Goal: Task Accomplishment & Management: Manage account settings

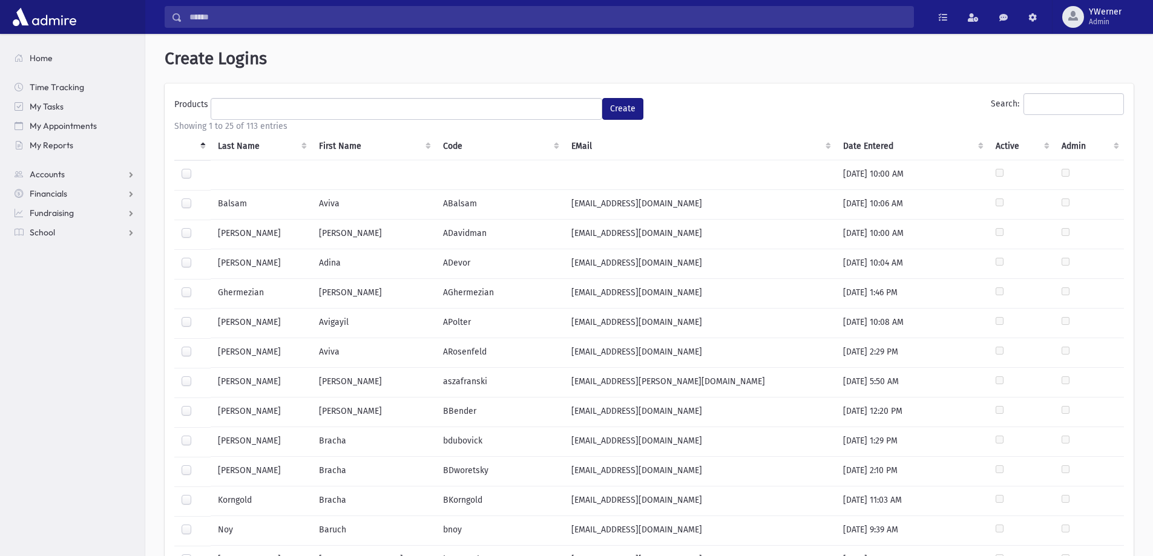
select select
click at [1045, 96] on input "Search:" at bounding box center [1073, 104] width 100 height 22
click at [1133, 18] on span "YWerner Admin" at bounding box center [1110, 16] width 52 height 19
click at [1102, 174] on link "Manage Logins" at bounding box center [1100, 178] width 97 height 22
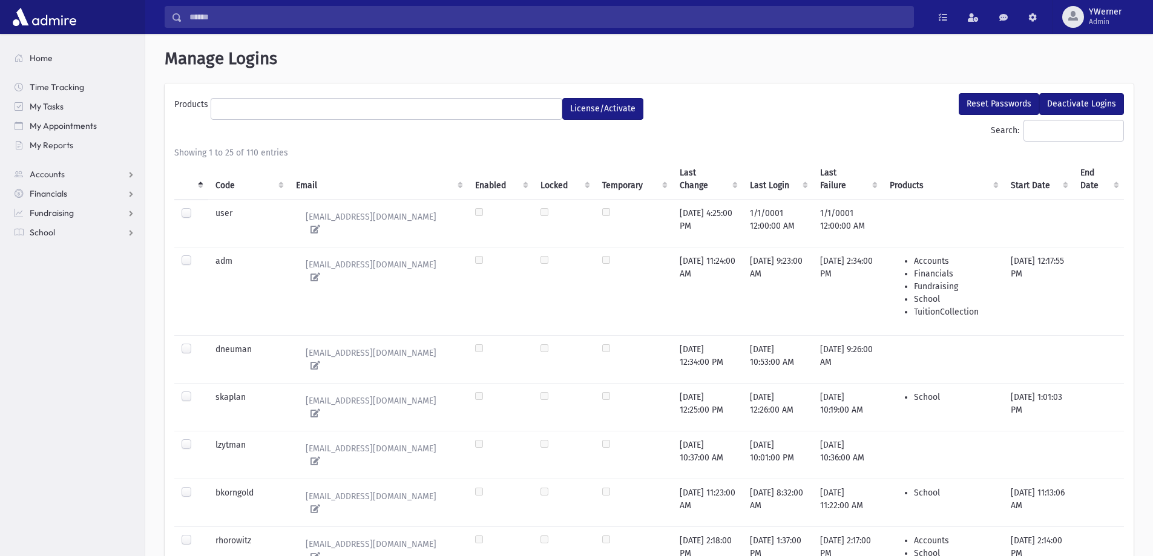
select select
click at [1083, 19] on div "button" at bounding box center [1073, 17] width 22 height 22
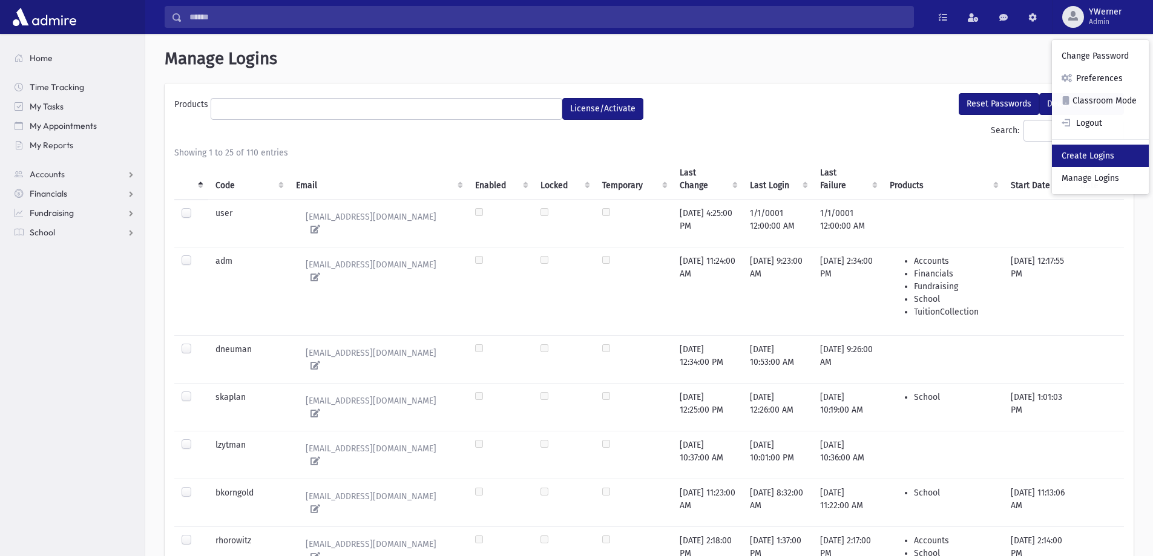
click at [1087, 158] on link "Create Logins" at bounding box center [1100, 156] width 97 height 22
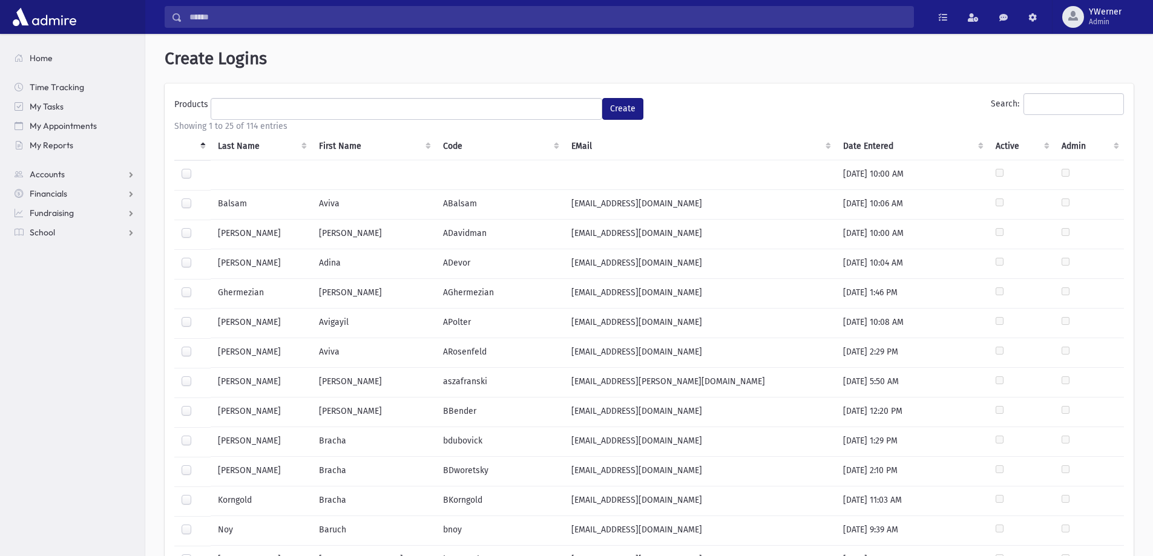
select select
click at [1037, 103] on input "Search:" at bounding box center [1073, 104] width 100 height 22
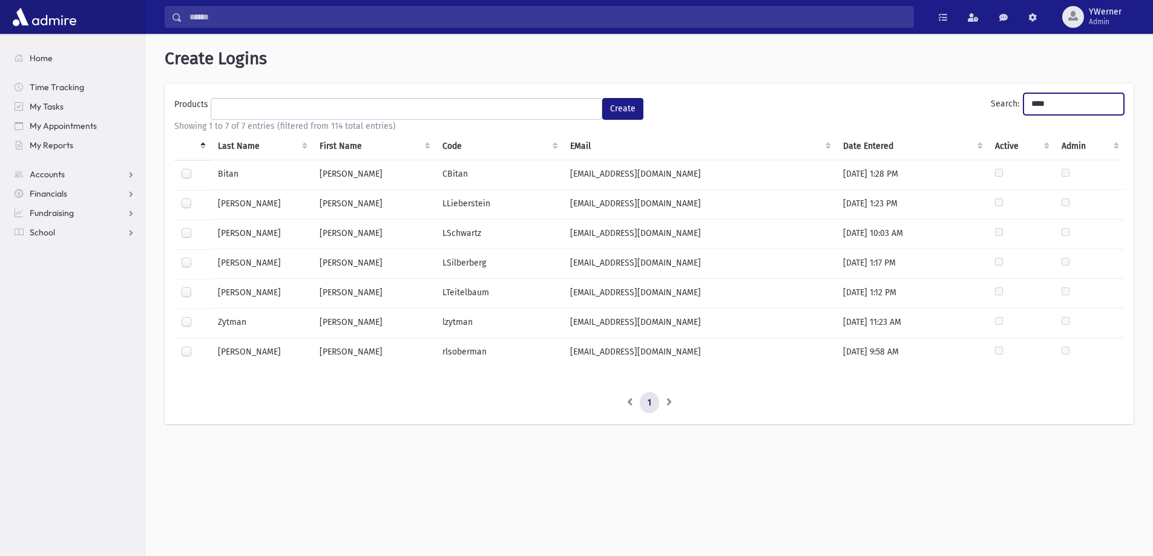
type input "****"
click at [196, 228] on label at bounding box center [196, 228] width 0 height 0
click at [582, 234] on td "[EMAIL_ADDRESS][DOMAIN_NAME]" at bounding box center [699, 235] width 272 height 30
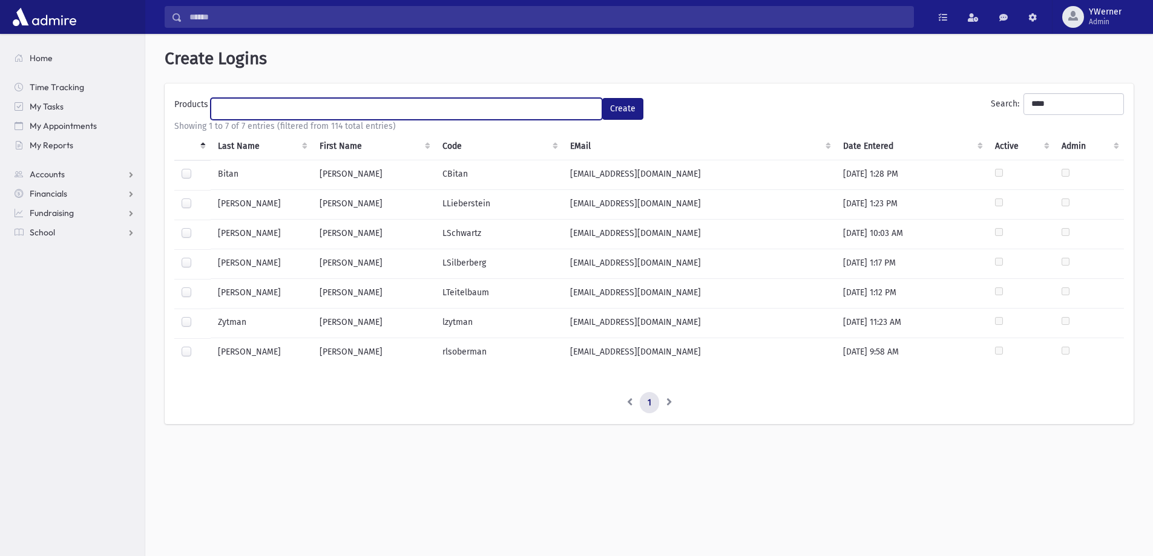
click at [525, 103] on ul at bounding box center [406, 108] width 390 height 18
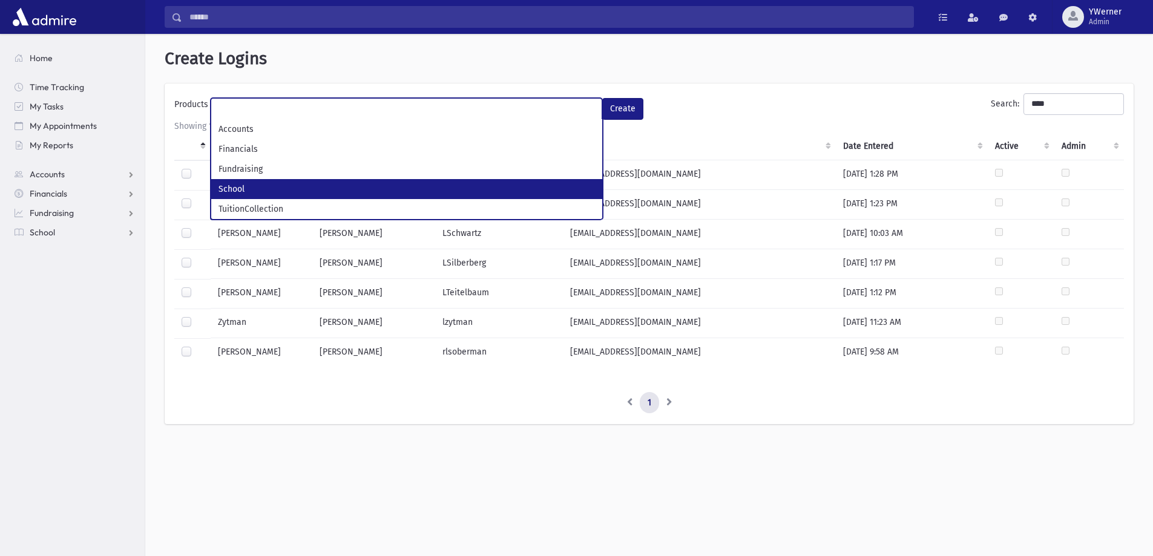
select select "*"
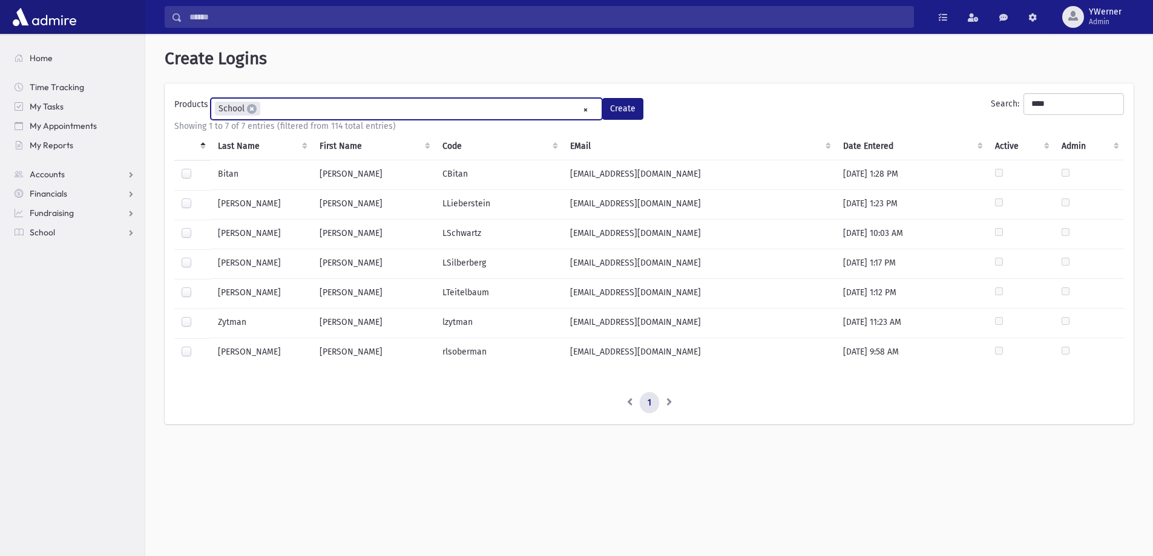
click at [284, 105] on ul "× × School" at bounding box center [406, 109] width 390 height 20
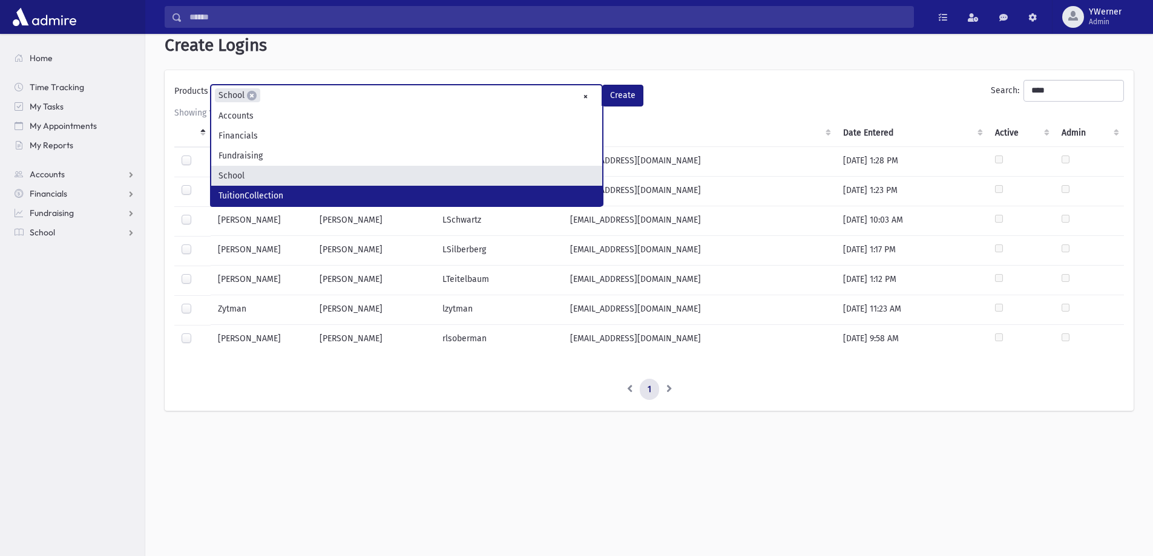
scroll to position [0, 0]
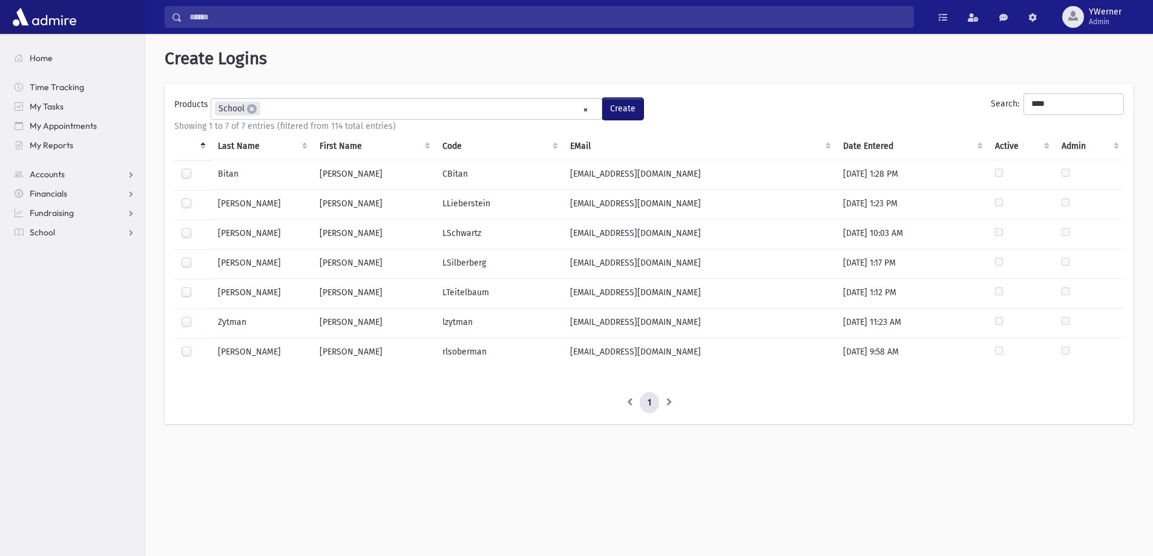
click at [618, 113] on button "Create" at bounding box center [622, 109] width 41 height 22
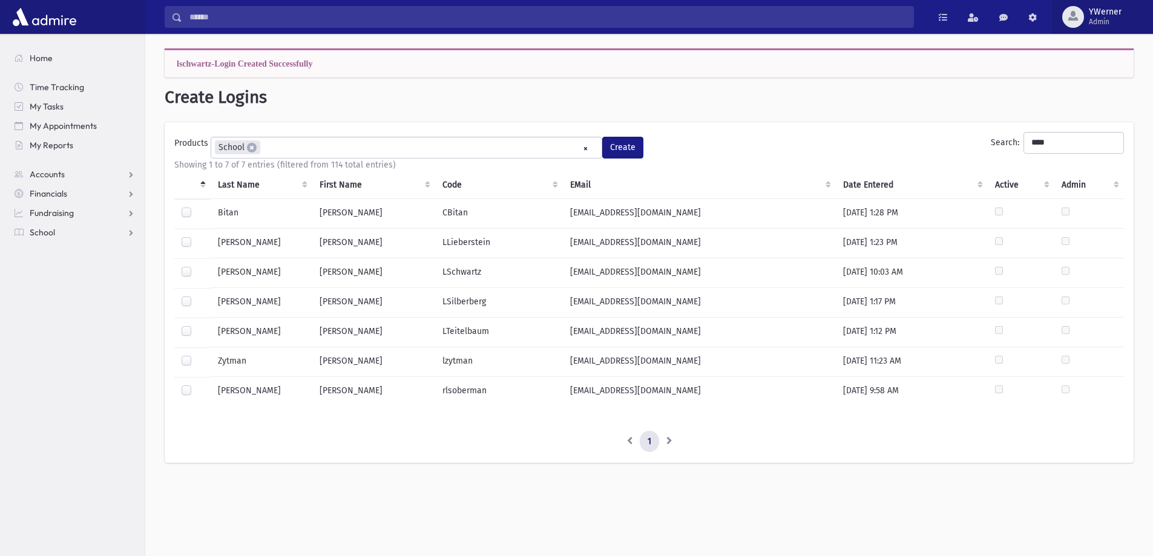
click at [1101, 22] on span "Admin" at bounding box center [1105, 22] width 33 height 10
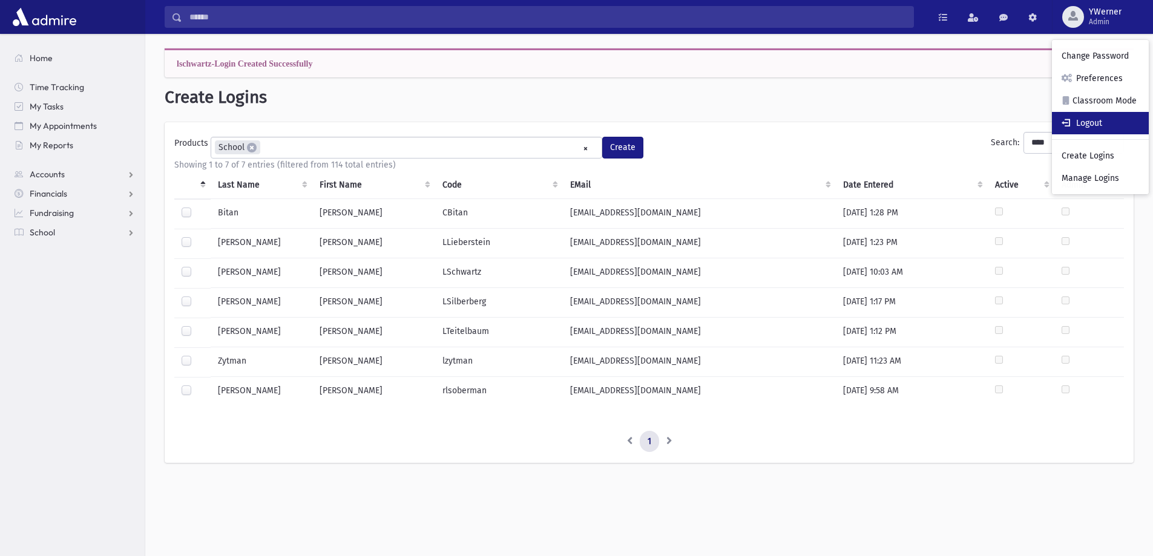
click at [1097, 126] on link "Logout" at bounding box center [1100, 123] width 97 height 22
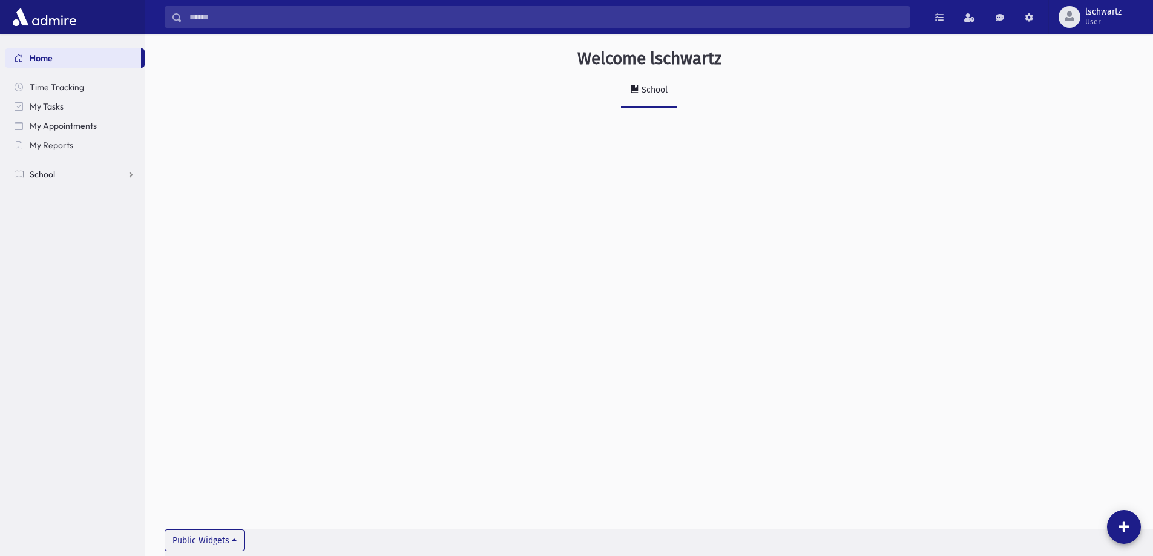
click at [28, 176] on link "School" at bounding box center [75, 174] width 140 height 19
click at [46, 198] on span "Students" at bounding box center [52, 193] width 33 height 11
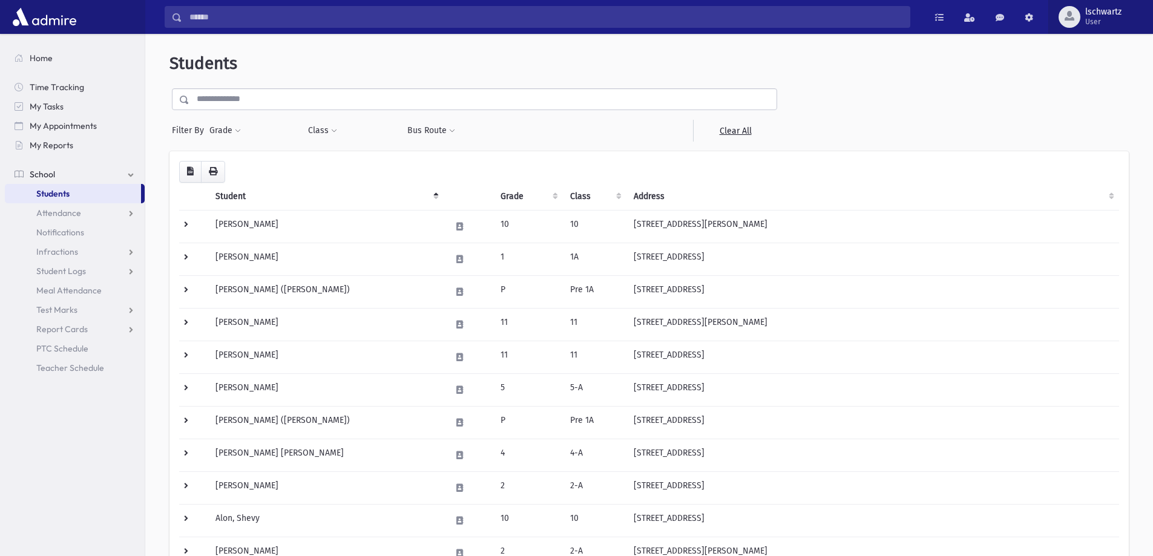
click at [1129, 15] on span "lschwartz User" at bounding box center [1108, 16] width 56 height 19
click at [1110, 84] on link "Preferences" at bounding box center [1096, 78] width 97 height 22
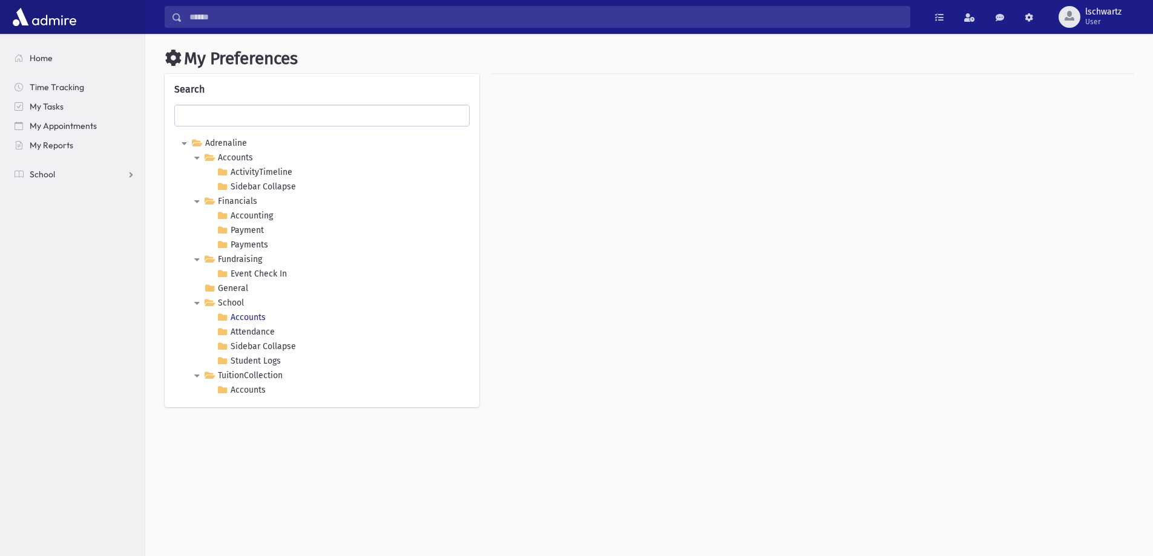
click at [237, 315] on link "Accounts" at bounding box center [241, 317] width 54 height 15
click at [231, 291] on link "General" at bounding box center [225, 288] width 49 height 15
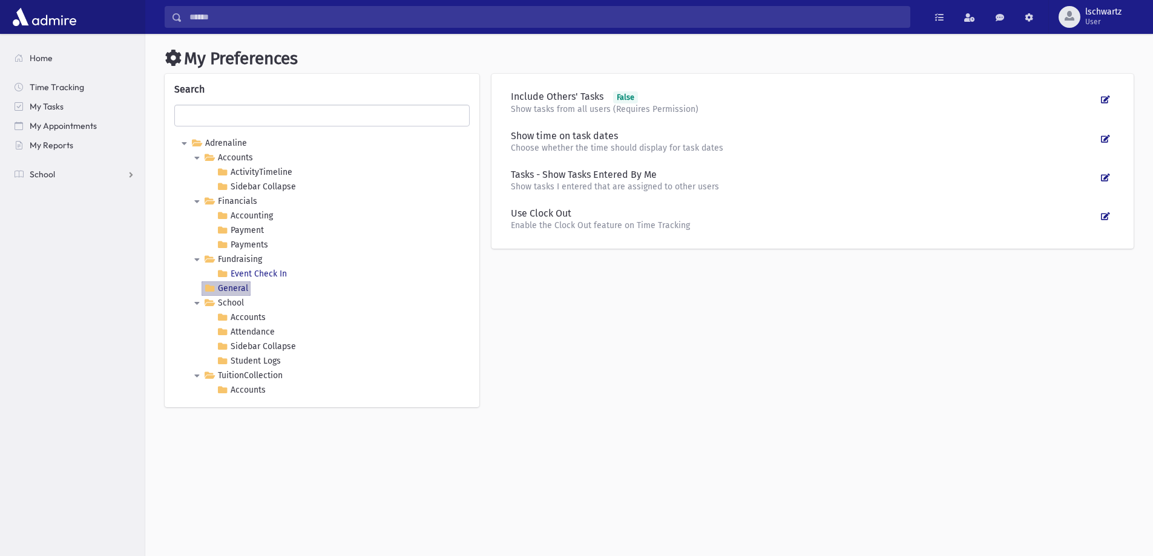
click at [239, 272] on In "Event Check In" at bounding box center [251, 274] width 75 height 15
click at [239, 260] on link "Fundraising" at bounding box center [232, 259] width 63 height 15
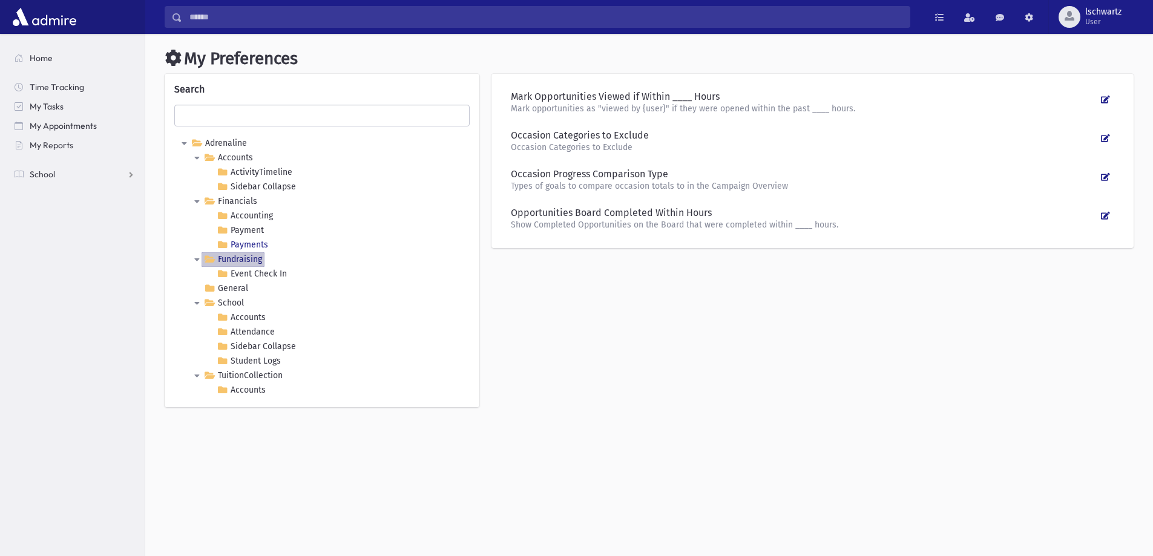
click at [238, 244] on link "Payments" at bounding box center [242, 245] width 56 height 15
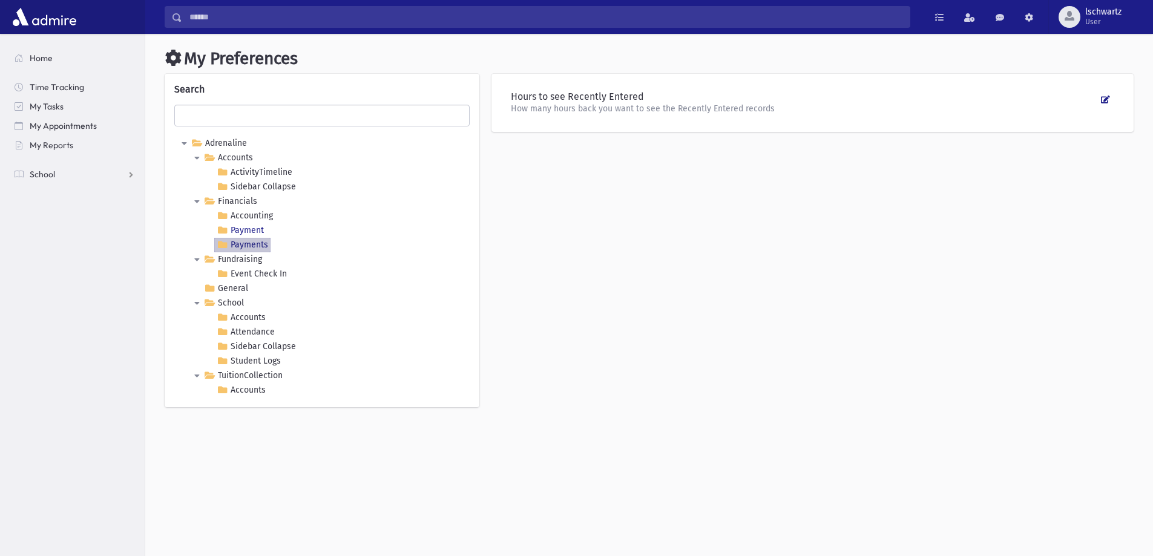
click at [237, 235] on link "Payment" at bounding box center [240, 230] width 52 height 15
click at [239, 217] on link "Accounting" at bounding box center [244, 216] width 61 height 15
click at [235, 183] on Collapse "Sidebar Collapse" at bounding box center [256, 187] width 84 height 15
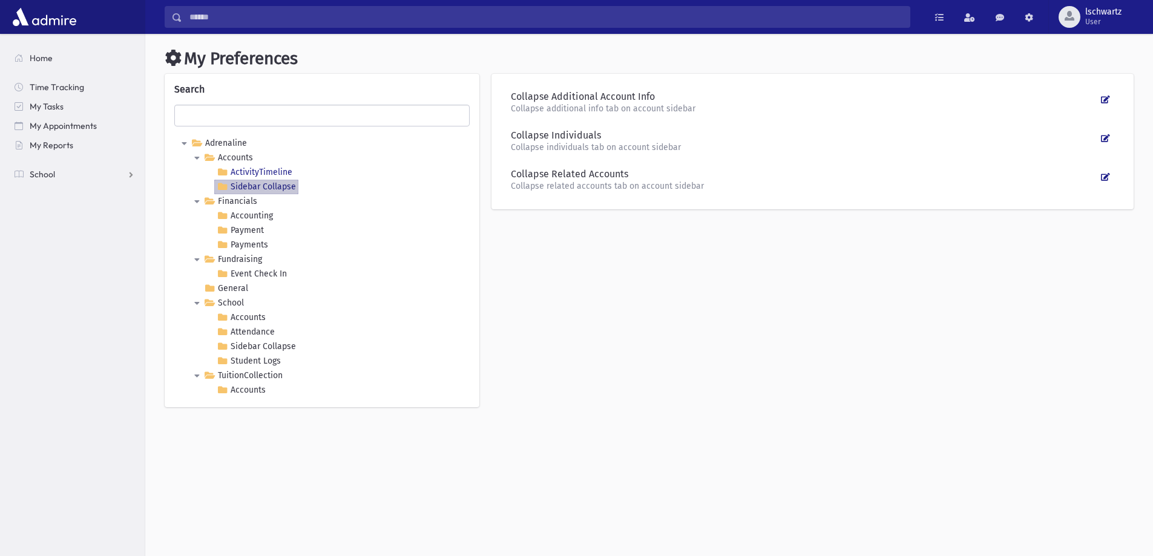
click at [240, 172] on link "ActivityTimeline" at bounding box center [254, 172] width 80 height 15
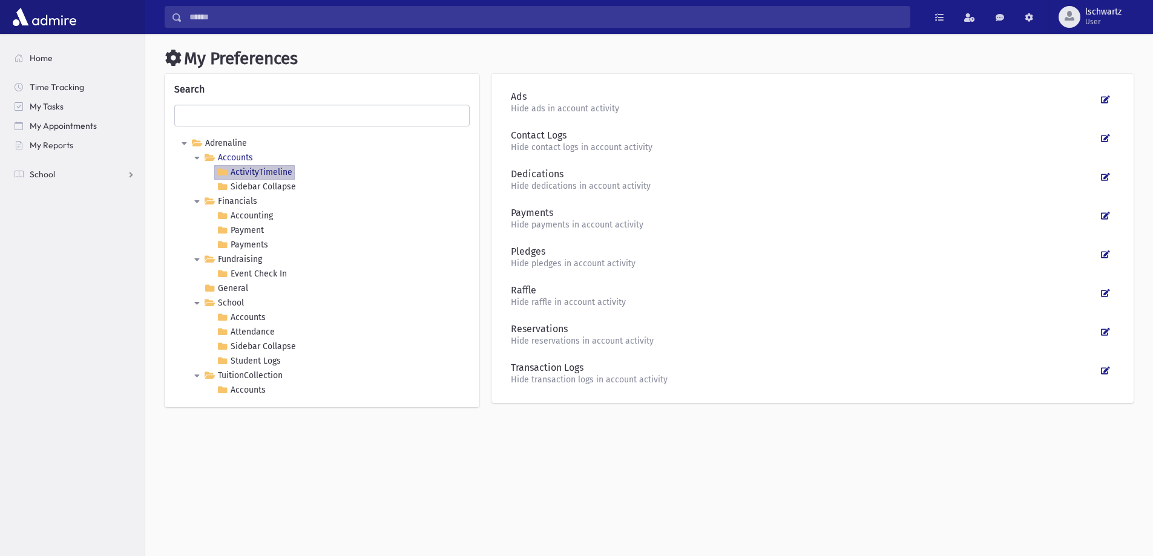
click at [236, 159] on link "Accounts" at bounding box center [228, 158] width 54 height 15
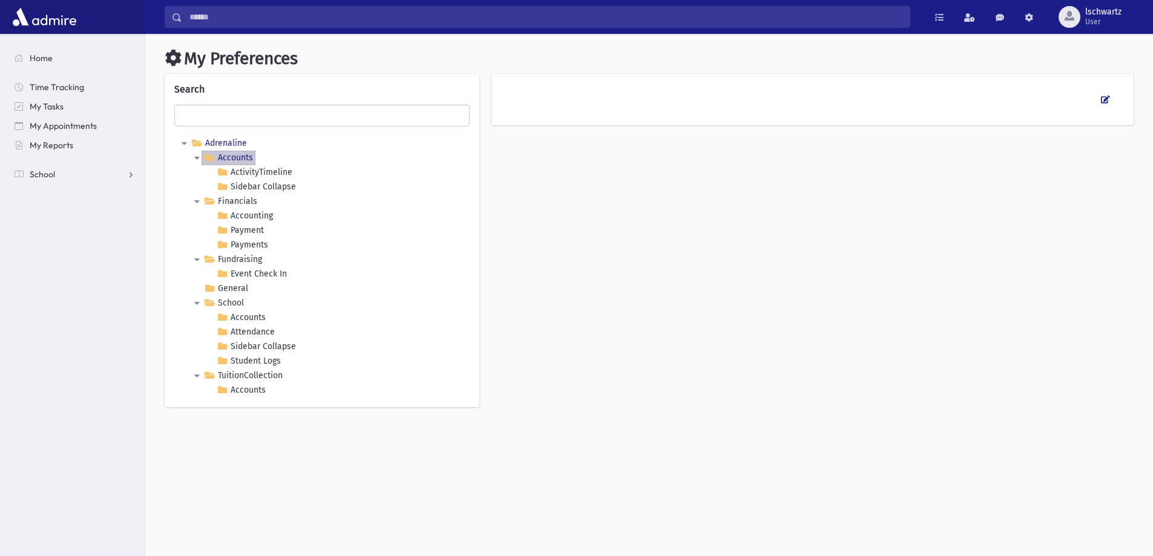
click at [229, 144] on link "Adrenaline" at bounding box center [219, 143] width 61 height 15
click at [231, 143] on link "Adrenaline" at bounding box center [219, 143] width 61 height 15
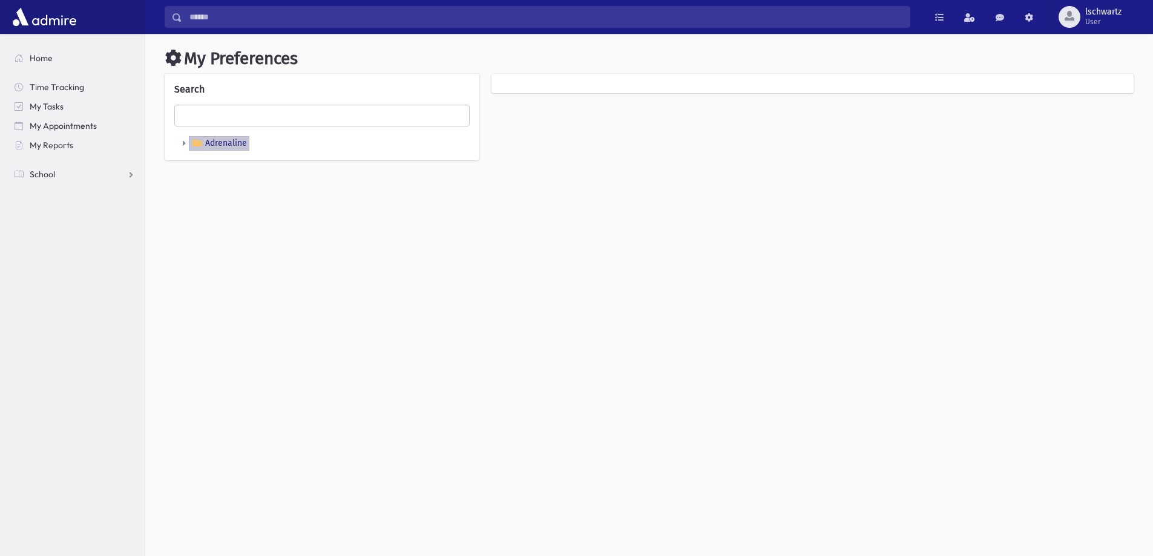
click at [231, 145] on link "Adrenaline" at bounding box center [219, 143] width 61 height 15
drag, startPoint x: 176, startPoint y: 139, endPoint x: 182, endPoint y: 142, distance: 6.5
click at [176, 140] on icon at bounding box center [181, 143] width 15 height 15
